Goal: Information Seeking & Learning: Find specific page/section

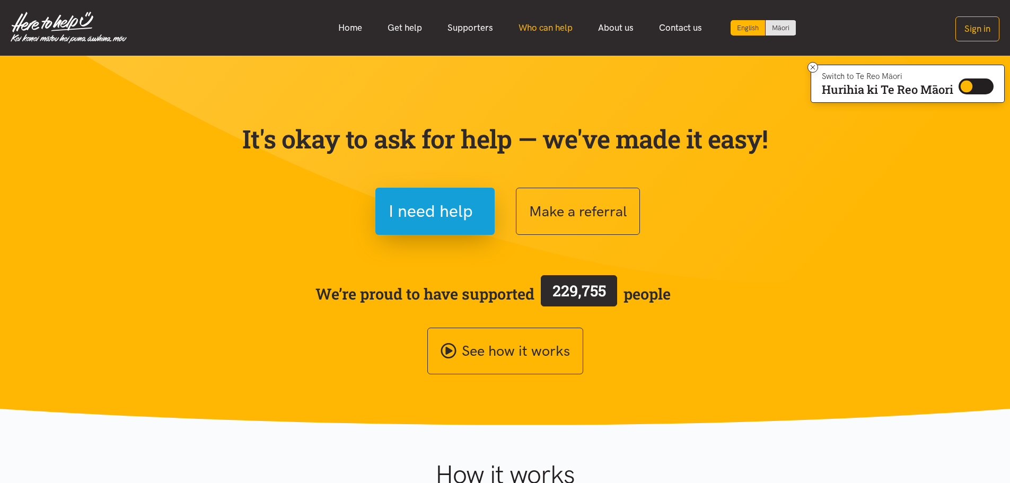
click at [564, 24] on link "Who can help" at bounding box center [546, 27] width 80 height 23
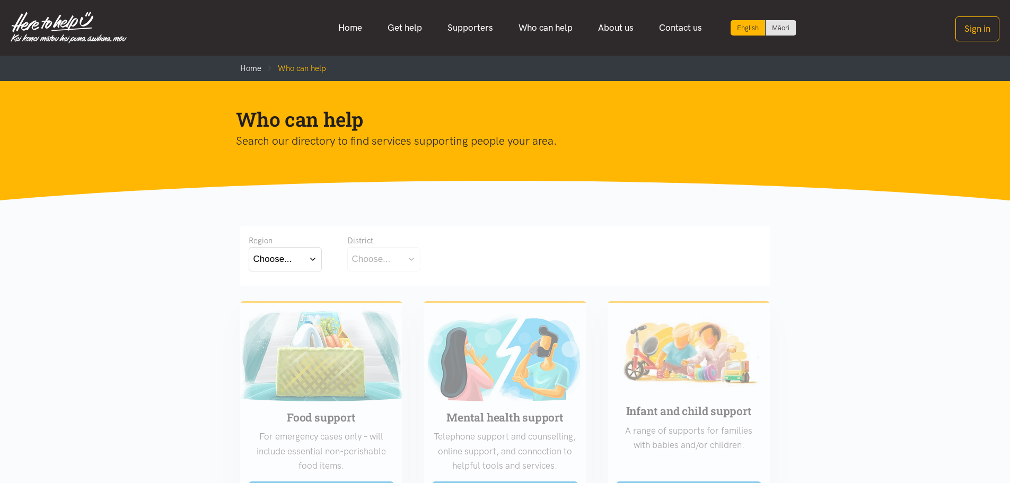
click at [289, 264] on div "Choose..." at bounding box center [273, 259] width 39 height 14
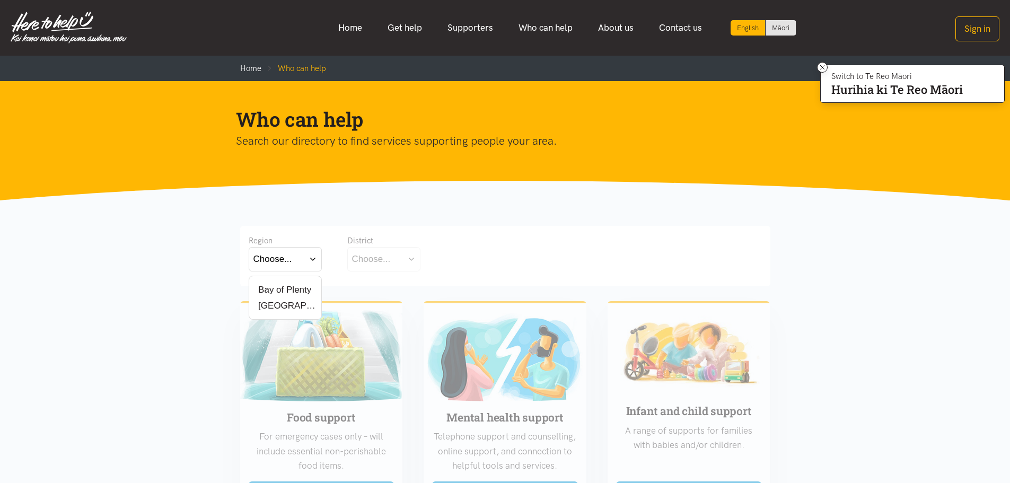
click at [291, 301] on div "[GEOGRAPHIC_DATA]" at bounding box center [286, 305] width 64 height 13
click at [292, 309] on div "[GEOGRAPHIC_DATA]" at bounding box center [286, 305] width 64 height 13
click at [269, 305] on label "[GEOGRAPHIC_DATA]" at bounding box center [286, 305] width 64 height 13
click at [0, 0] on input "[GEOGRAPHIC_DATA]" at bounding box center [0, 0] width 0 height 0
click at [390, 264] on div "Choose..." at bounding box center [371, 259] width 39 height 14
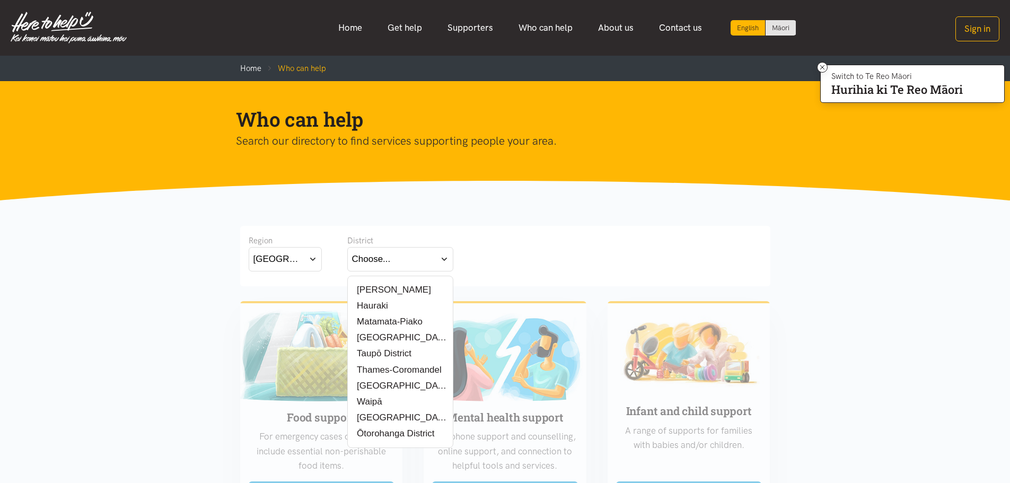
click at [408, 293] on div "[PERSON_NAME]" at bounding box center [400, 289] width 97 height 13
click at [373, 290] on label "[PERSON_NAME]" at bounding box center [391, 289] width 79 height 13
click at [0, 0] on input "[PERSON_NAME]" at bounding box center [0, 0] width 0 height 0
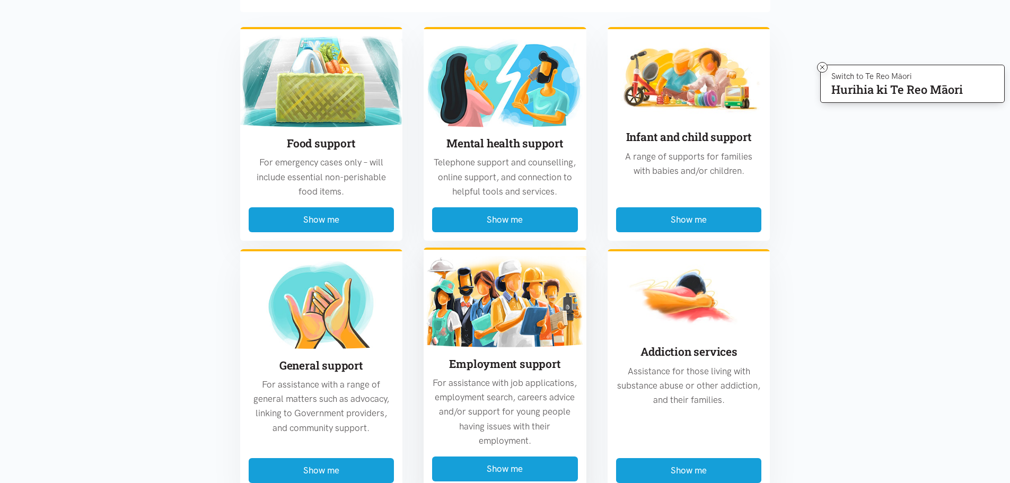
scroll to position [265, 0]
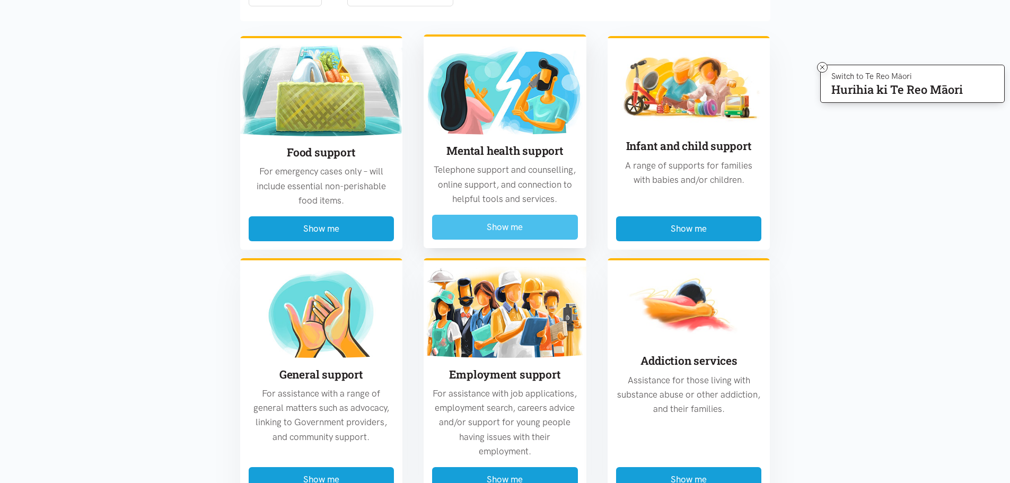
click at [534, 236] on button "Show me" at bounding box center [505, 227] width 146 height 25
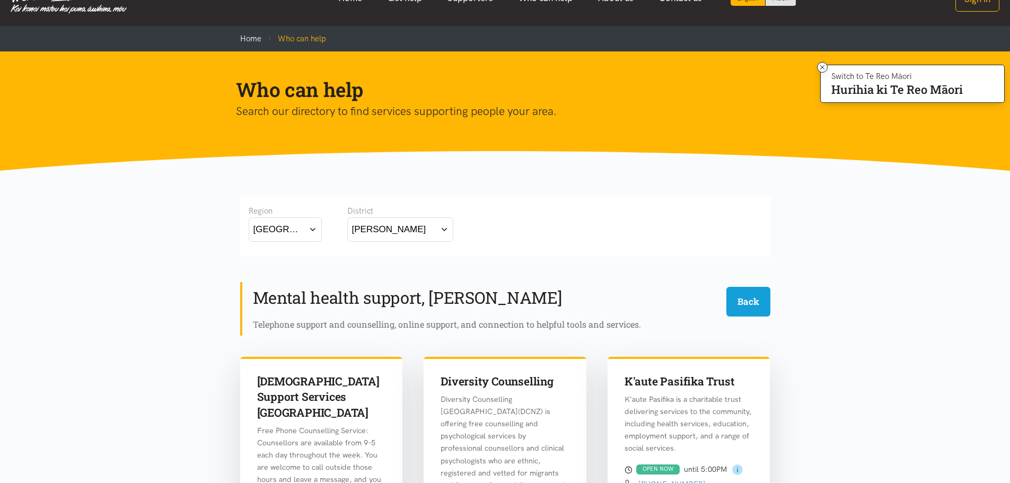
scroll to position [0, 0]
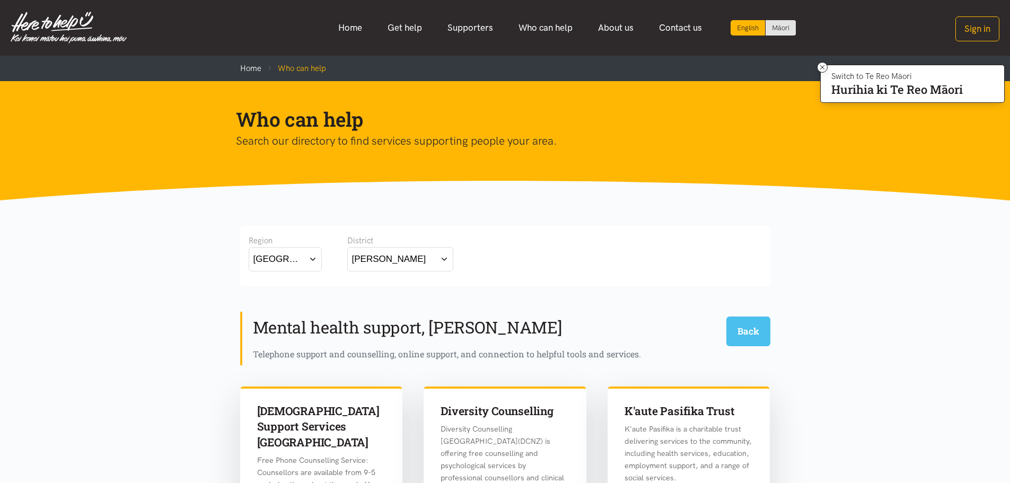
click at [750, 346] on button "Back" at bounding box center [749, 331] width 44 height 29
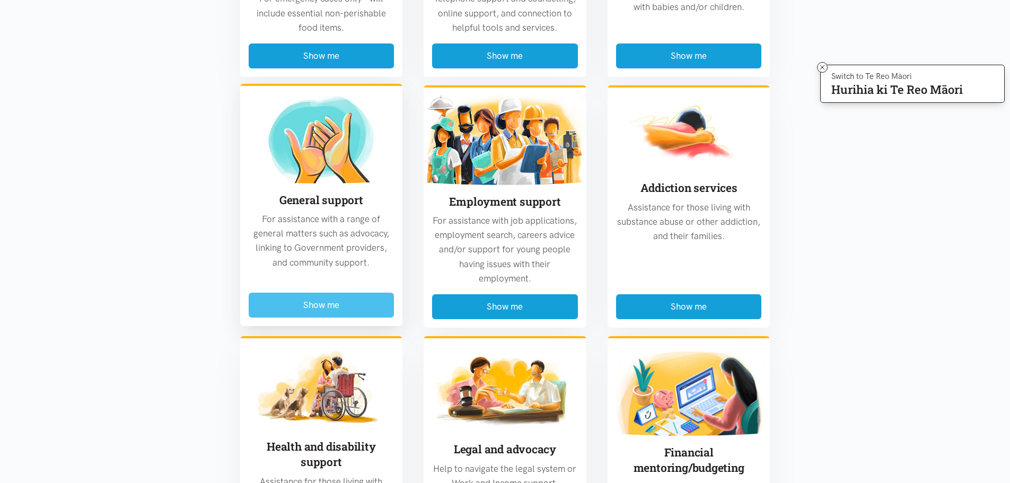
click at [345, 315] on button "Show me" at bounding box center [322, 305] width 146 height 25
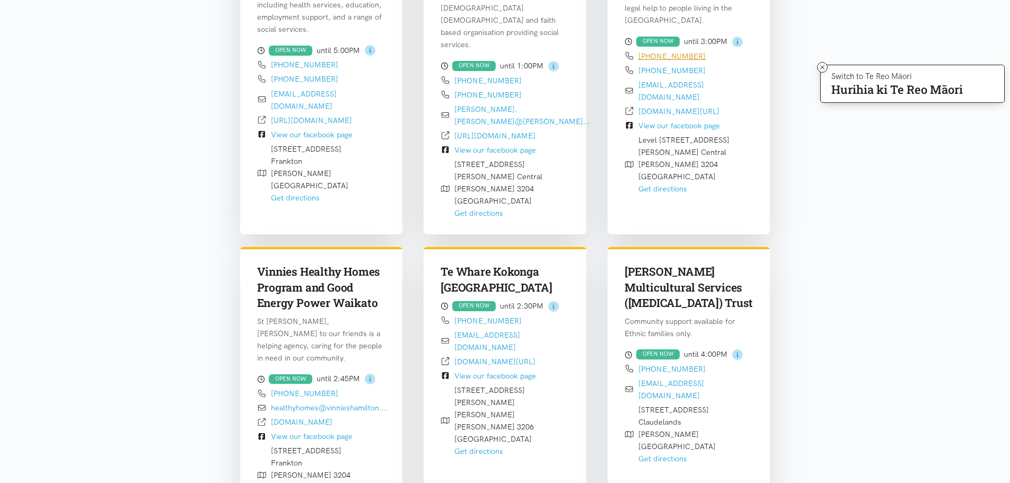
scroll to position [789, 0]
